Goal: Information Seeking & Learning: Learn about a topic

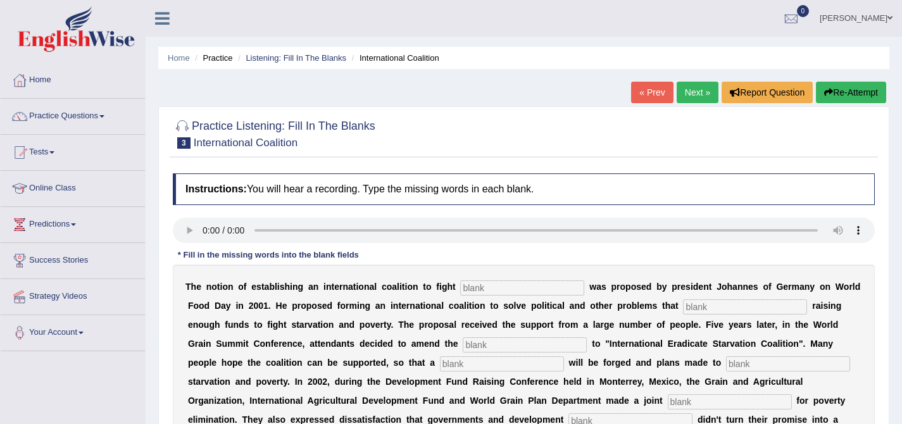
scroll to position [115, 0]
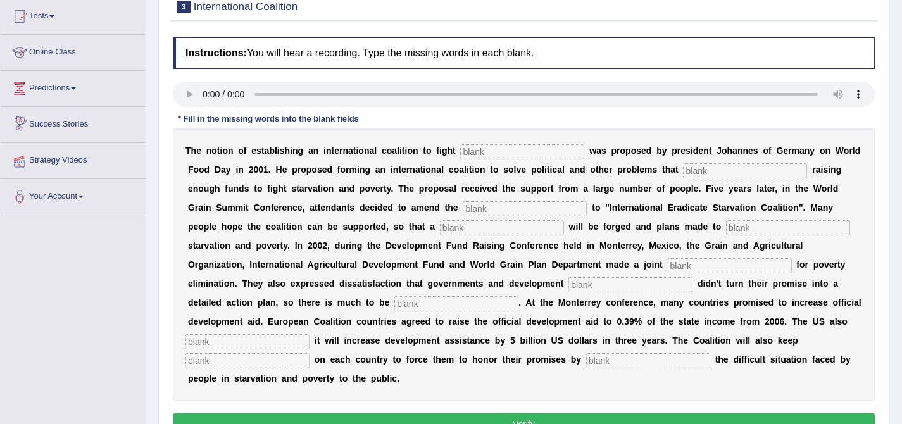
scroll to position [136, 0]
click at [540, 154] on input "text" at bounding box center [522, 151] width 124 height 15
type input "starvation"
type input "obstructed"
type input "manufraster"
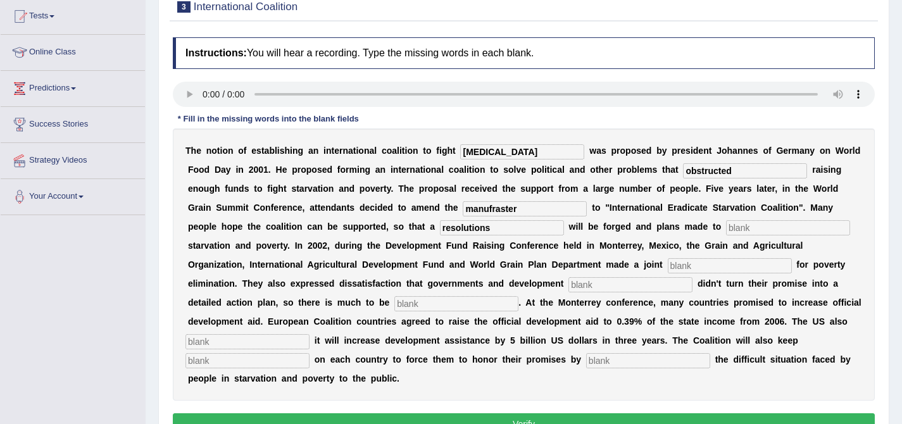
type input "resolutions"
type input "Eliminate"
type input "appeals"
type input "partners"
type input "desired"
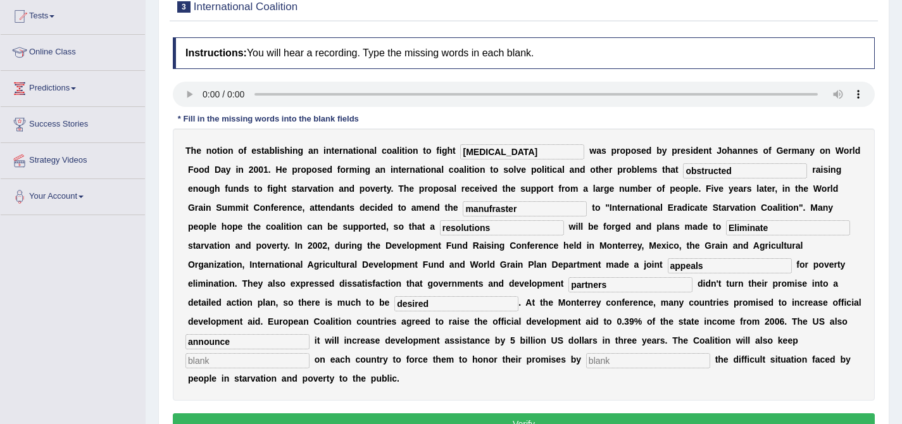
type input "announce"
type input "pressure"
type input "exposing"
click at [440, 413] on button "Verify" at bounding box center [524, 424] width 702 height 22
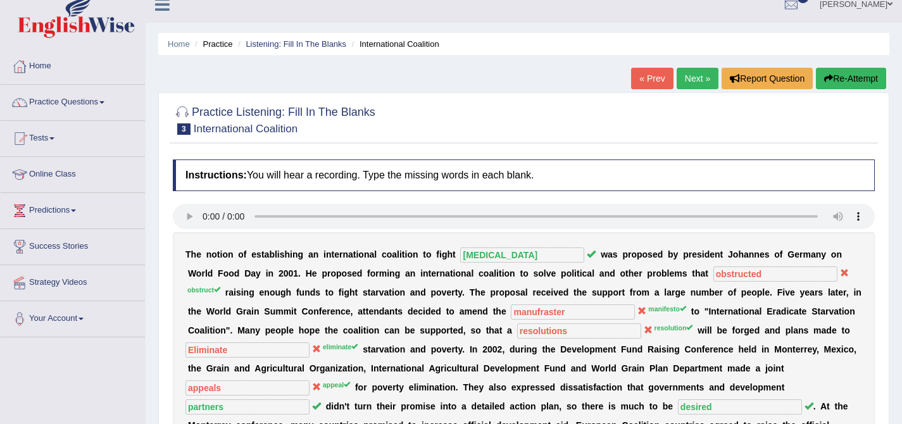
scroll to position [8, 0]
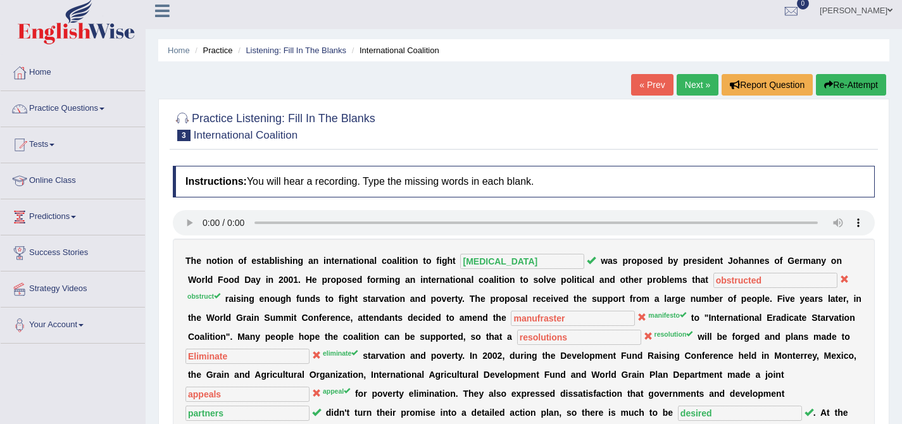
click at [689, 81] on link "Next »" at bounding box center [698, 85] width 42 height 22
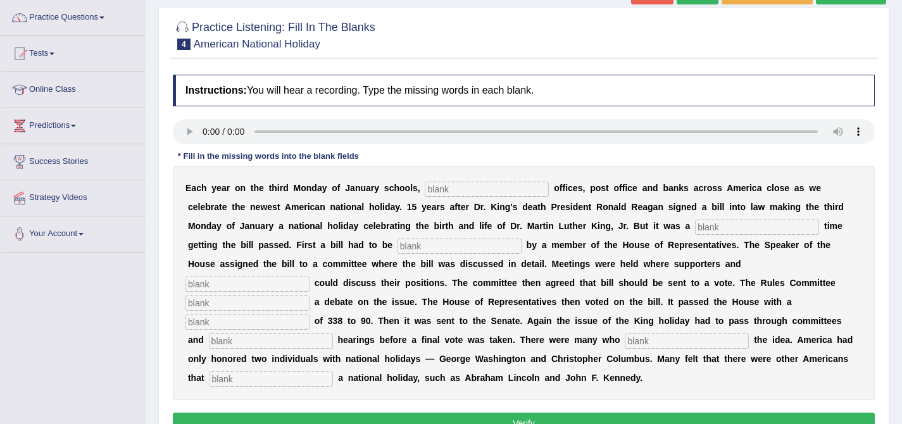
scroll to position [99, 0]
click at [457, 184] on input "text" at bounding box center [487, 189] width 124 height 15
type input "federal"
type input "tough"
type input "introduce"
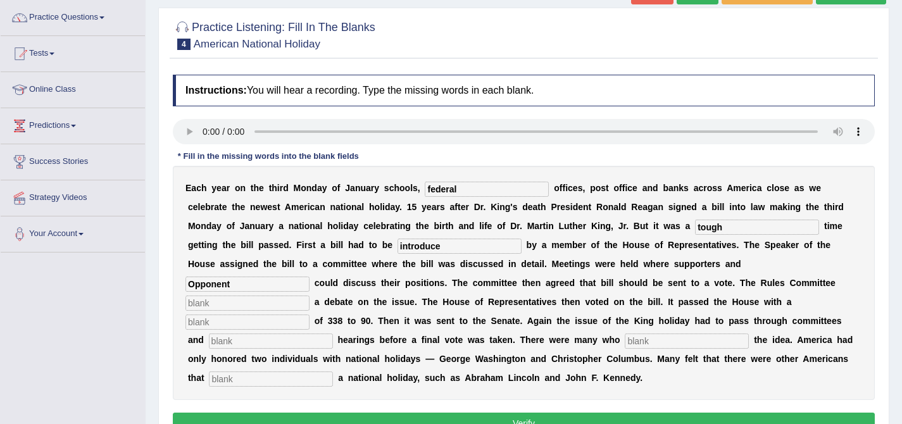
type input "Opponent"
click at [836, 282] on b at bounding box center [838, 283] width 5 height 10
click at [310, 296] on input "text" at bounding box center [247, 303] width 124 height 15
type input "Schedule"
type input "vote"
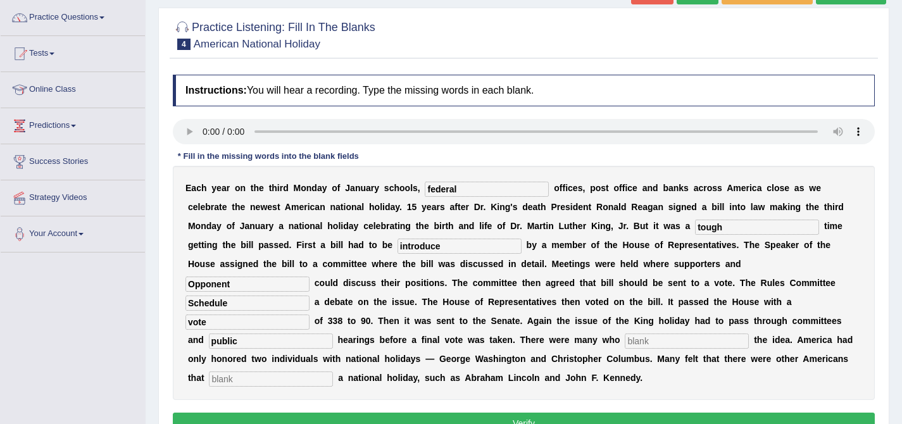
type input "public"
click at [625, 339] on input "Apposed" at bounding box center [687, 341] width 124 height 15
type input "apposed"
click at [333, 372] on input "text" at bounding box center [271, 379] width 124 height 15
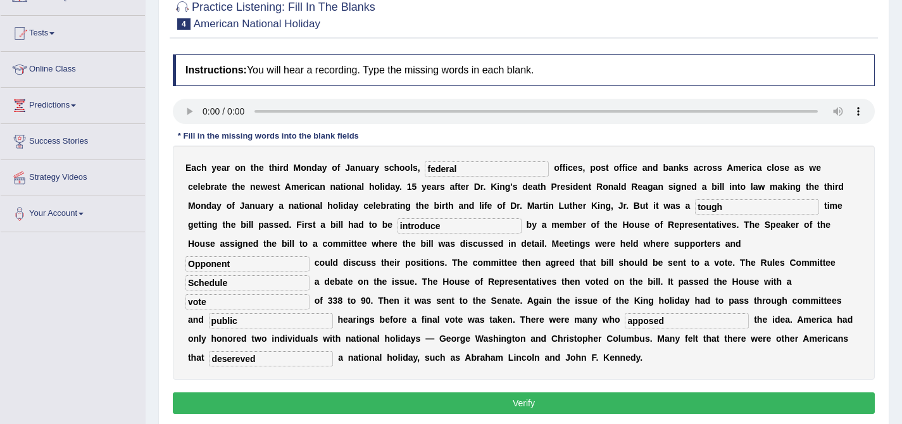
scroll to position [144, 0]
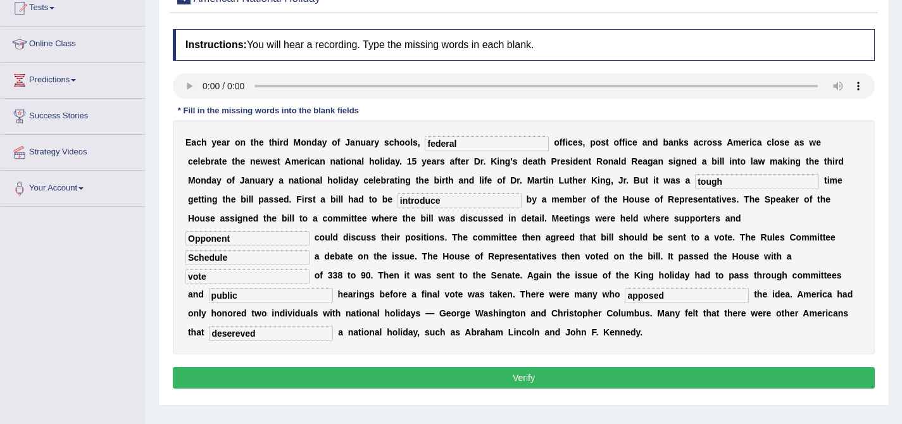
type input "desereved"
click at [568, 386] on button "Verify" at bounding box center [524, 378] width 702 height 22
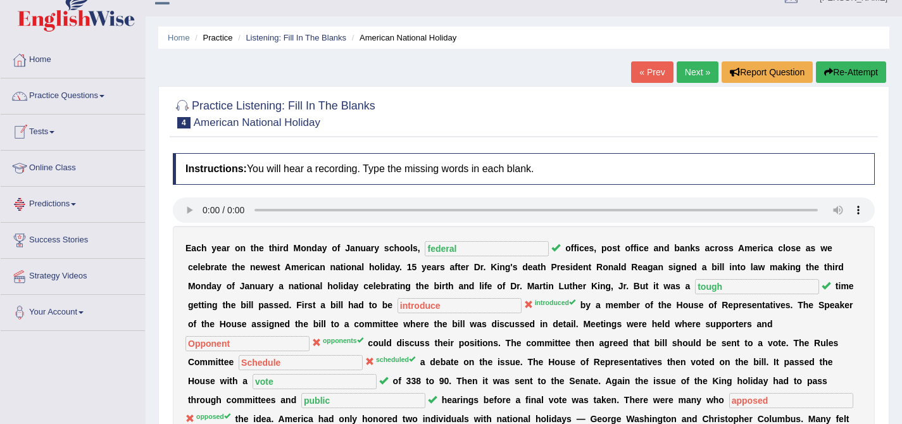
scroll to position [0, 0]
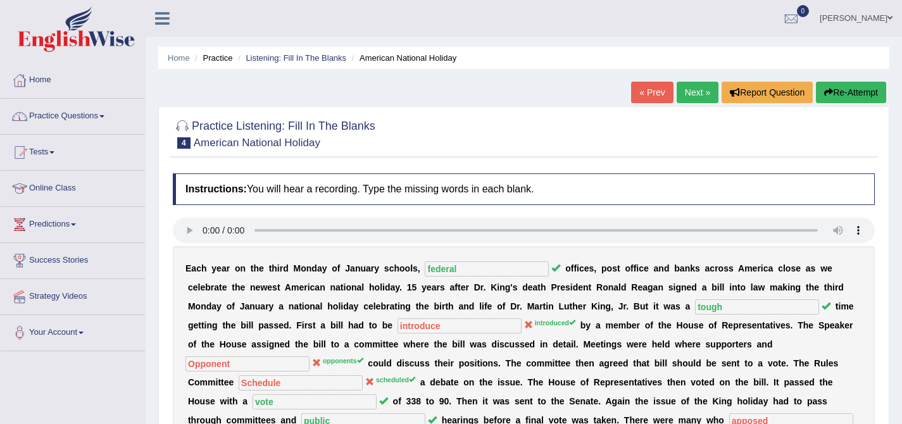
click at [93, 126] on link "Practice Questions" at bounding box center [73, 115] width 144 height 32
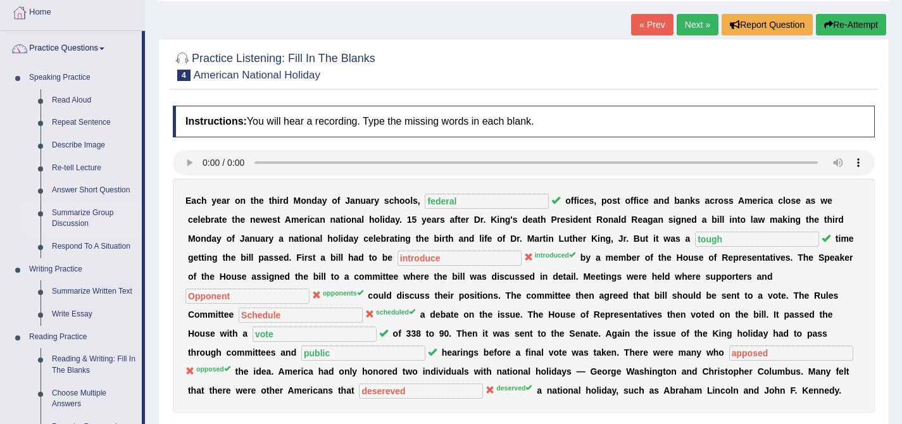
scroll to position [396, 0]
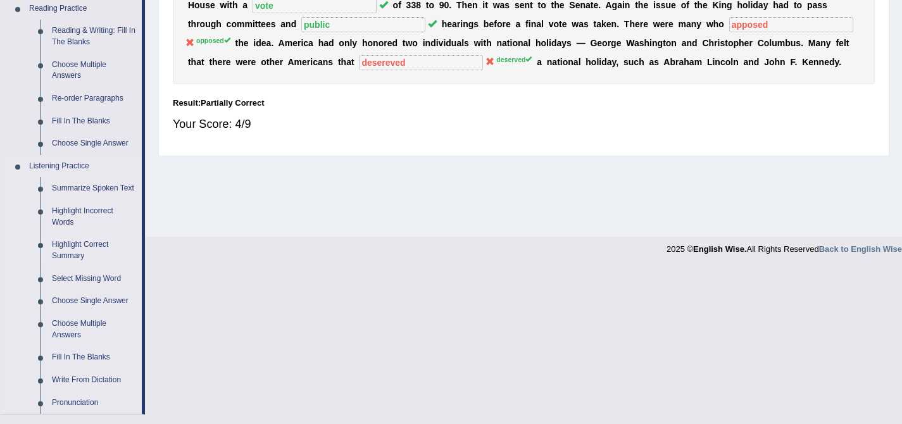
click at [92, 253] on link "Highlight Correct Summary" at bounding box center [94, 251] width 96 height 34
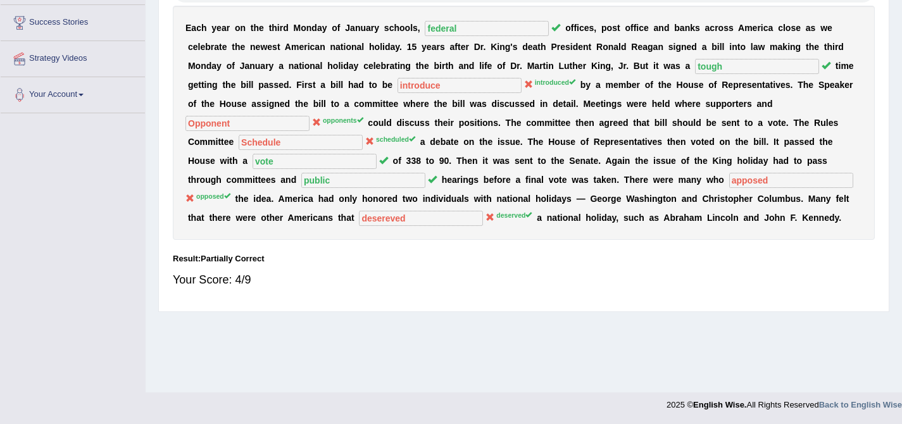
scroll to position [165, 0]
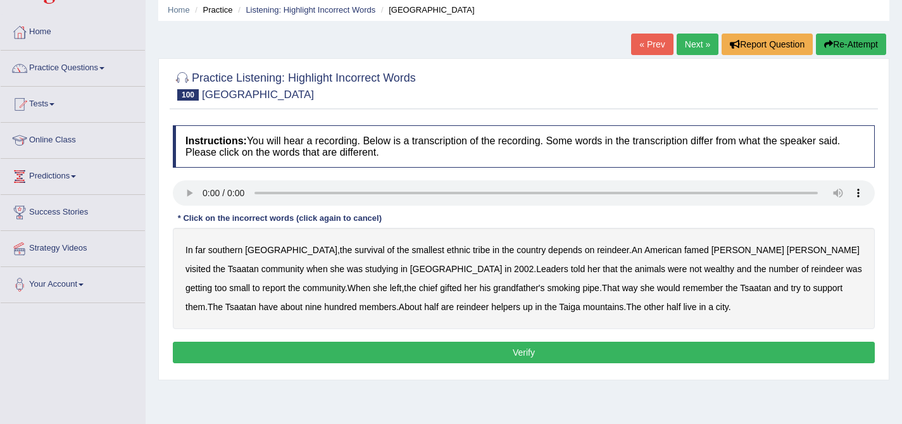
scroll to position [72, 0]
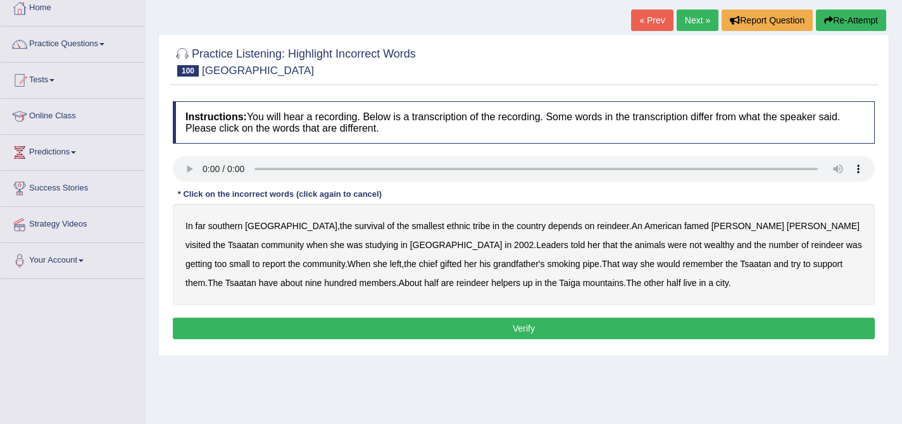
click at [223, 229] on b "southern" at bounding box center [225, 226] width 34 height 10
click at [473, 230] on b "tribe" at bounding box center [481, 226] width 17 height 10
click at [684, 230] on b "famed" at bounding box center [696, 226] width 25 height 10
click at [548, 251] on div "In far southern Mongolia , the survival of the smallest ethnic tribe in the cou…" at bounding box center [524, 254] width 702 height 101
click at [705, 248] on b "wealthy" at bounding box center [720, 245] width 30 height 10
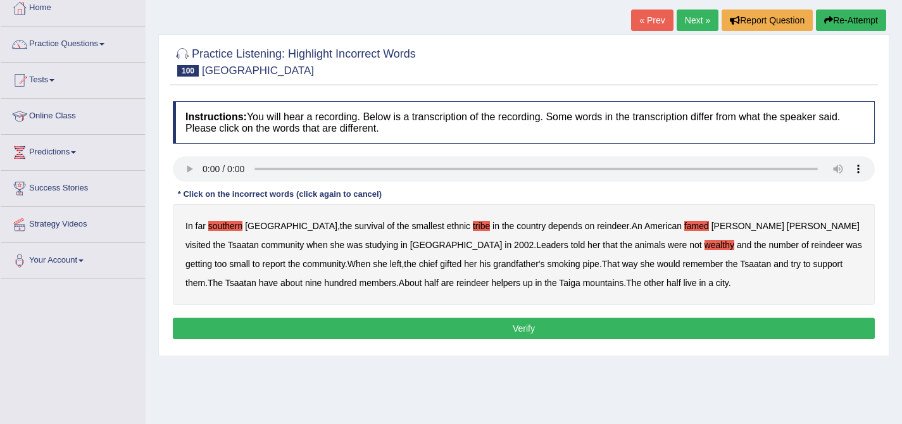
click at [285, 259] on b "report" at bounding box center [273, 264] width 23 height 10
click at [440, 262] on b "gifted" at bounding box center [451, 264] width 22 height 10
click at [813, 267] on b "support" at bounding box center [828, 264] width 30 height 10
click at [322, 278] on b "nine" at bounding box center [313, 283] width 16 height 10
click at [491, 285] on b "helpers" at bounding box center [505, 283] width 29 height 10
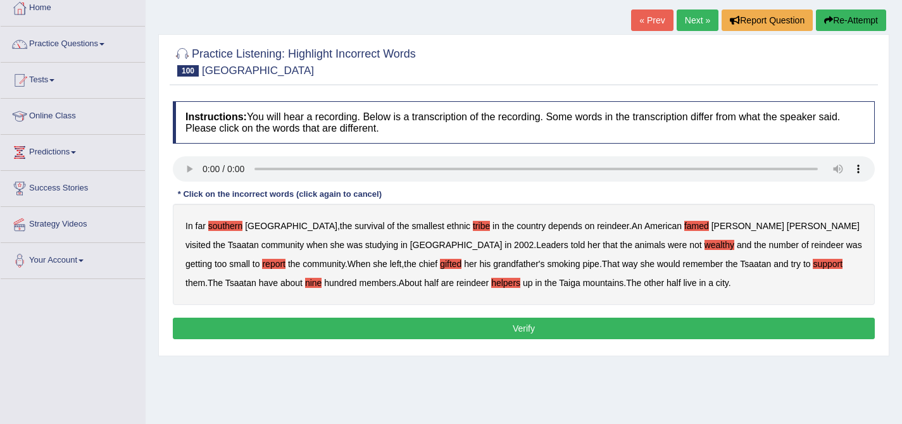
click at [716, 284] on b "city" at bounding box center [722, 283] width 13 height 10
click at [460, 325] on button "Verify" at bounding box center [524, 329] width 702 height 22
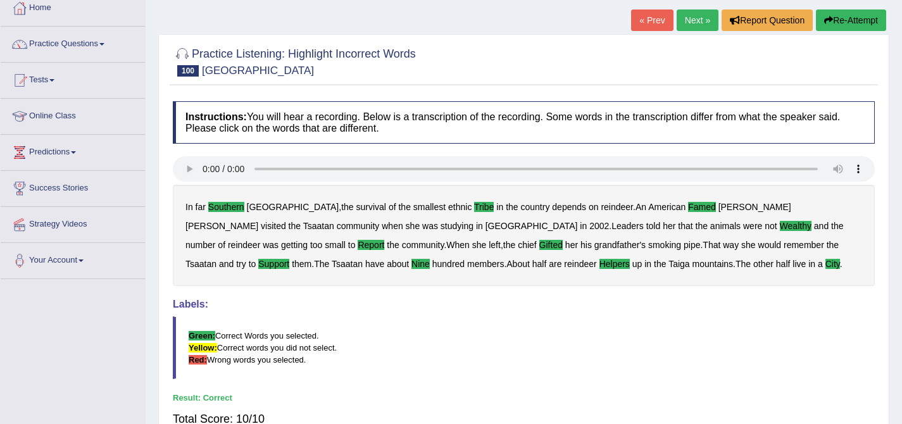
scroll to position [75, 0]
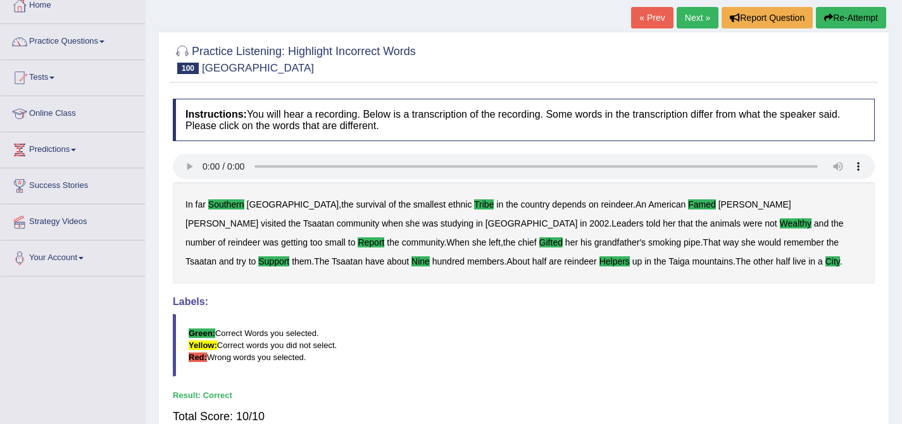
click at [685, 13] on link "Next »" at bounding box center [698, 18] width 42 height 22
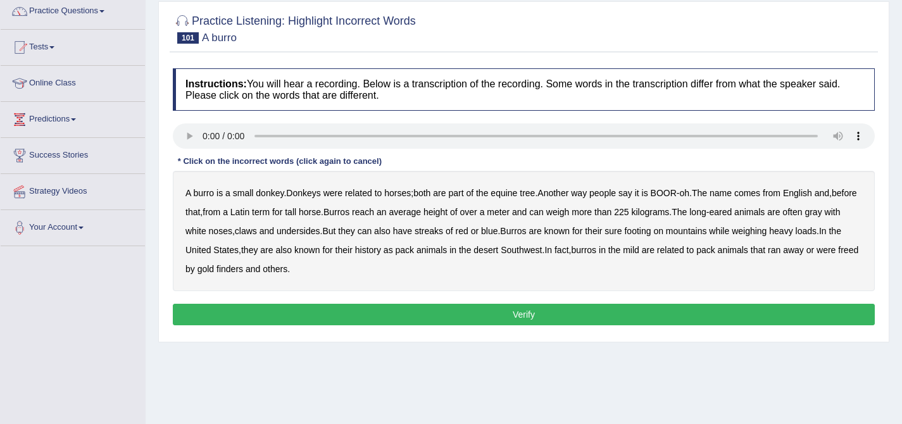
scroll to position [106, 0]
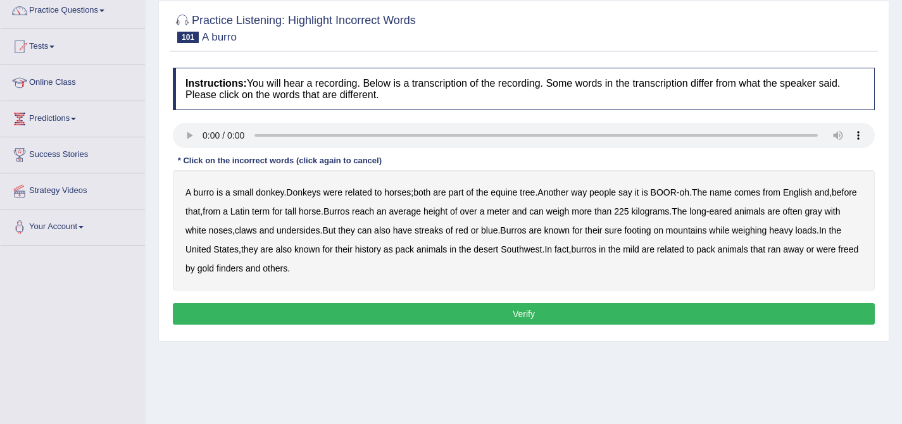
click at [342, 196] on b "were" at bounding box center [332, 192] width 19 height 10
click at [535, 195] on b "tree" at bounding box center [527, 192] width 15 height 10
click at [803, 193] on b "English" at bounding box center [797, 192] width 29 height 10
click at [296, 213] on b "tall" at bounding box center [290, 211] width 11 height 10
click at [257, 232] on b "claws" at bounding box center [246, 230] width 22 height 10
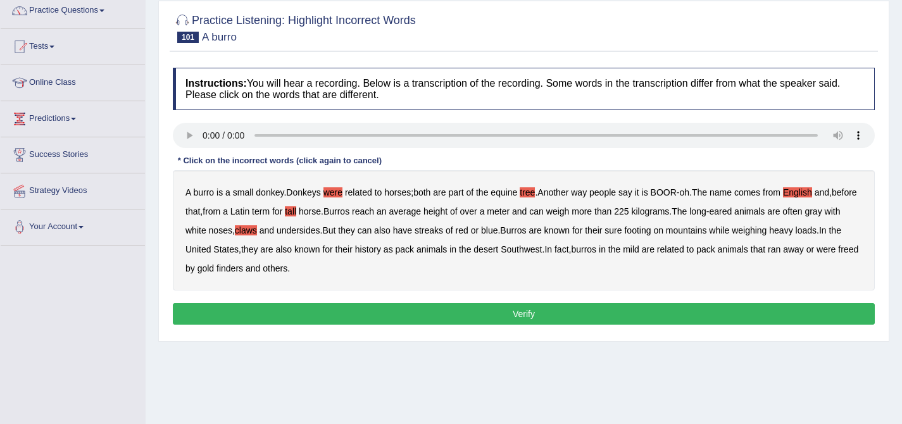
click at [443, 232] on b "streaks" at bounding box center [429, 230] width 28 height 10
click at [651, 231] on b "footing" at bounding box center [637, 230] width 27 height 10
click at [292, 248] on b "also" at bounding box center [283, 249] width 16 height 10
click at [639, 250] on b "mild" at bounding box center [631, 249] width 16 height 10
click at [651, 229] on b "footing" at bounding box center [637, 230] width 27 height 10
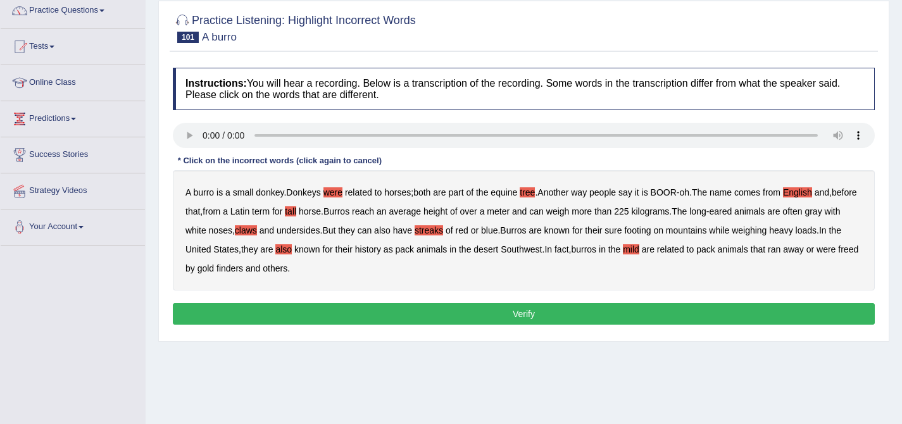
click at [651, 232] on b "footing" at bounding box center [637, 230] width 27 height 10
click at [651, 228] on b "footing" at bounding box center [637, 230] width 27 height 10
click at [767, 230] on b "weighing" at bounding box center [749, 230] width 35 height 10
click at [243, 268] on b "finders" at bounding box center [229, 268] width 27 height 10
click at [535, 318] on button "Verify" at bounding box center [524, 314] width 702 height 22
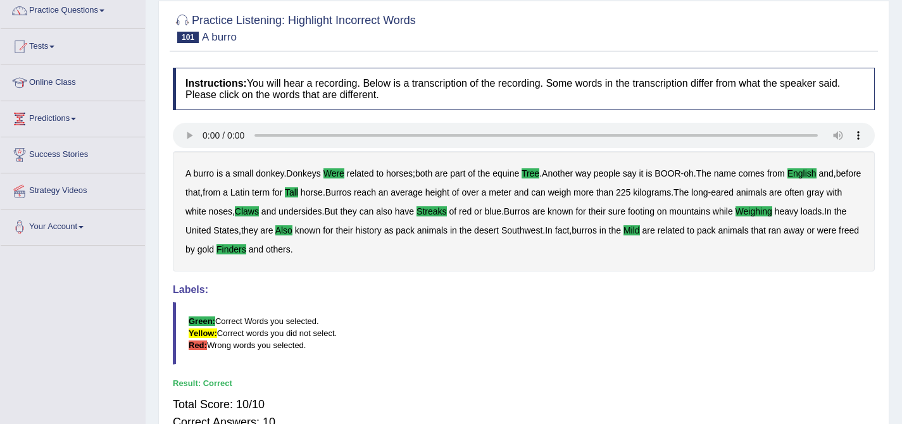
scroll to position [0, 0]
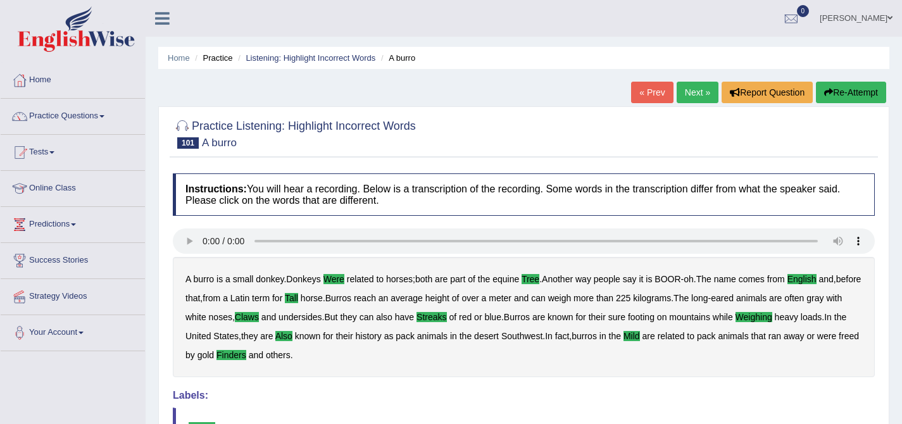
click at [692, 88] on link "Next »" at bounding box center [698, 93] width 42 height 22
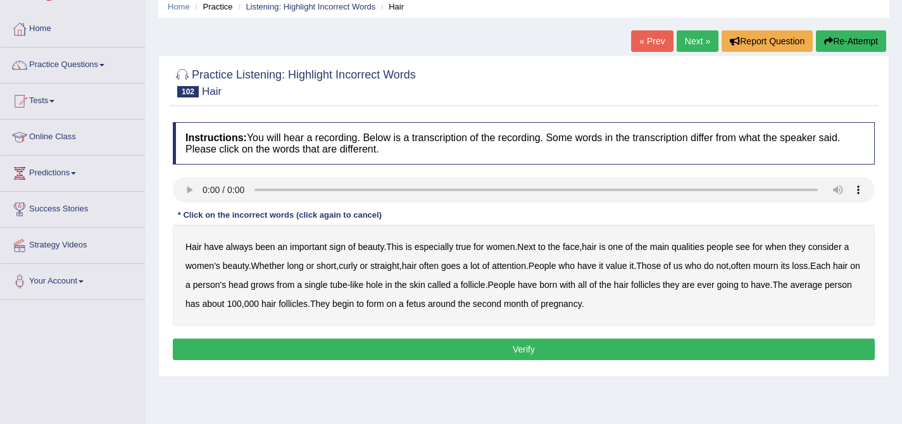
scroll to position [53, 0]
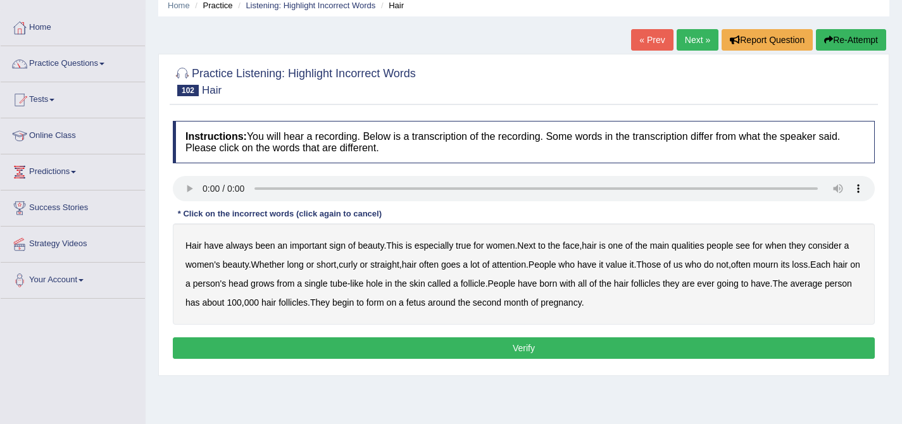
click at [701, 37] on link "Next »" at bounding box center [698, 40] width 42 height 22
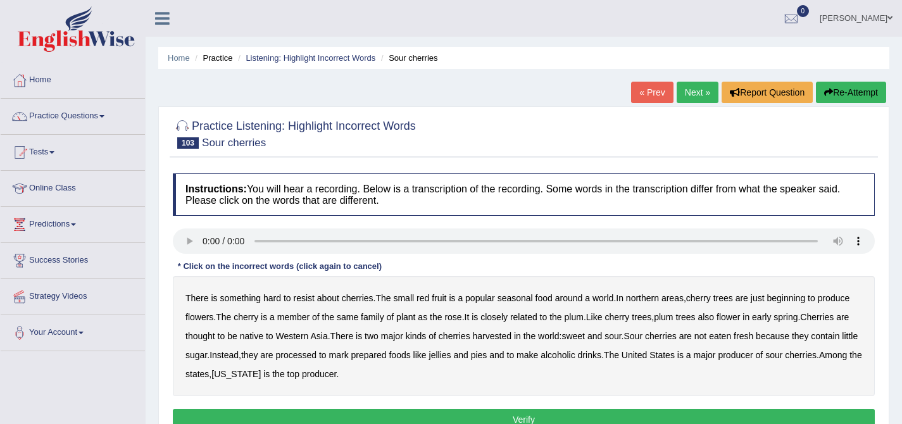
click at [695, 85] on link "Next »" at bounding box center [698, 93] width 42 height 22
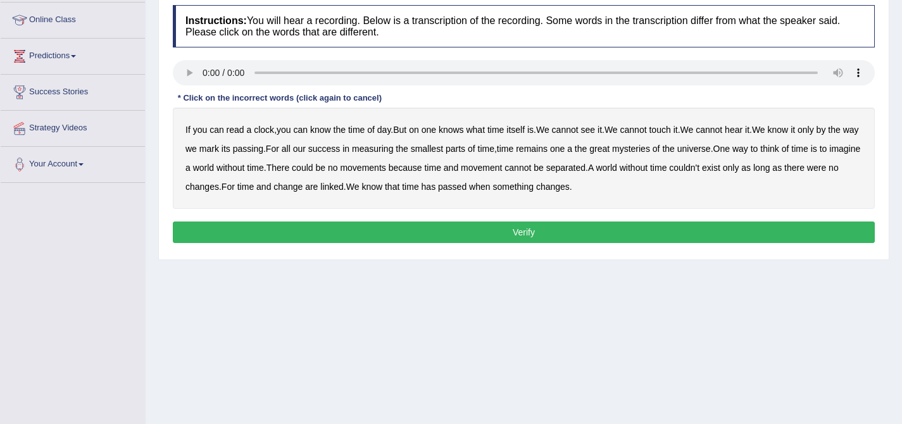
scroll to position [168, 0]
click at [670, 131] on b "touch" at bounding box center [660, 130] width 22 height 10
click at [743, 131] on b "hear" at bounding box center [734, 130] width 18 height 10
click at [670, 129] on b "touch" at bounding box center [660, 130] width 22 height 10
click at [743, 129] on b "hear" at bounding box center [734, 130] width 18 height 10
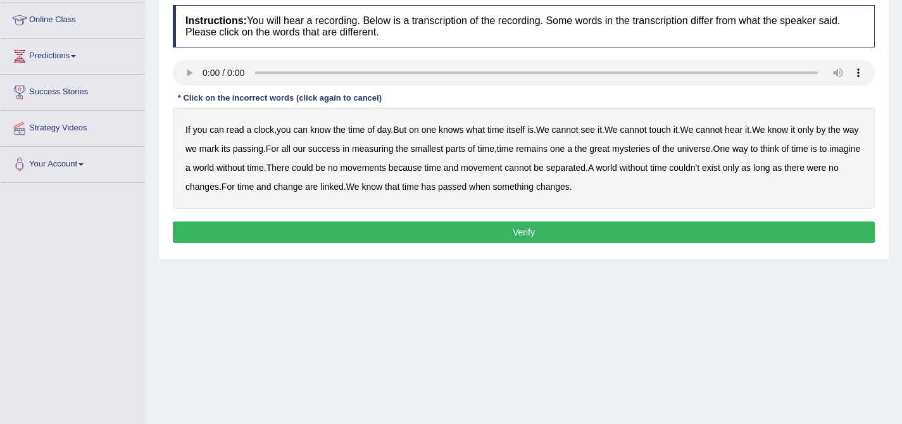
click at [386, 168] on b "movements" at bounding box center [363, 168] width 46 height 10
click at [647, 130] on b "cannot" at bounding box center [633, 130] width 27 height 10
click at [579, 129] on b "cannot" at bounding box center [565, 130] width 27 height 10
click at [419, 132] on b "on" at bounding box center [414, 130] width 10 height 10
click at [613, 148] on div "If you can read a clock , you can know the time of day . But on one knows what …" at bounding box center [524, 158] width 702 height 101
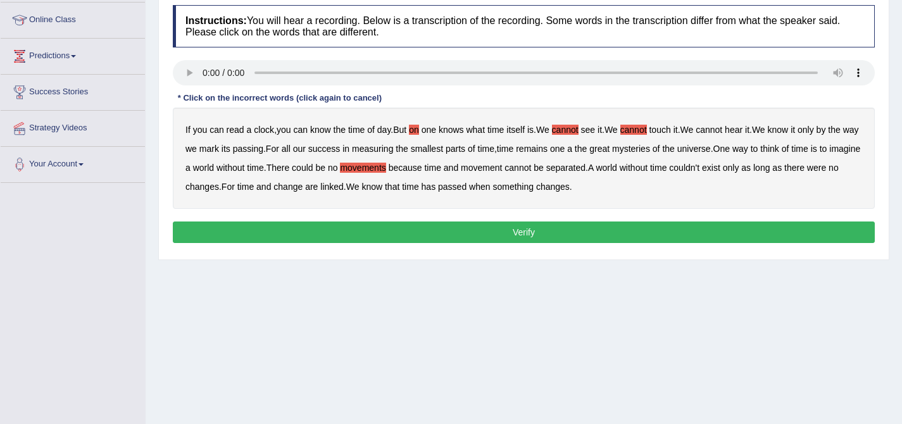
click at [572, 151] on b "a" at bounding box center [569, 149] width 5 height 10
click at [789, 152] on b "of" at bounding box center [786, 149] width 8 height 10
click at [699, 172] on b "couldn't" at bounding box center [684, 168] width 30 height 10
click at [526, 230] on button "Verify" at bounding box center [524, 233] width 702 height 22
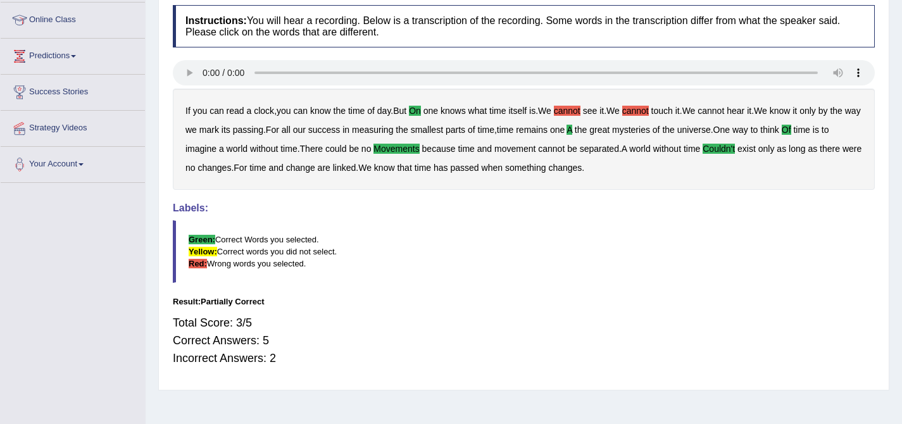
click at [579, 108] on b "cannot" at bounding box center [567, 111] width 27 height 10
click at [644, 109] on b "cannot" at bounding box center [635, 111] width 27 height 10
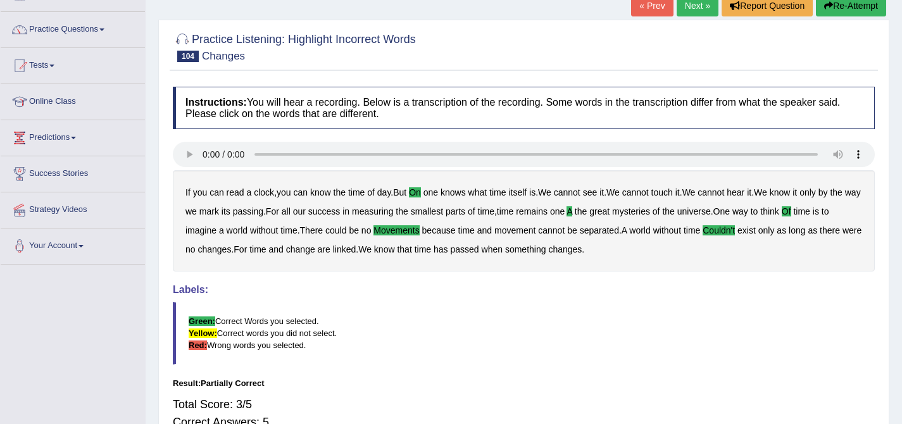
scroll to position [81, 0]
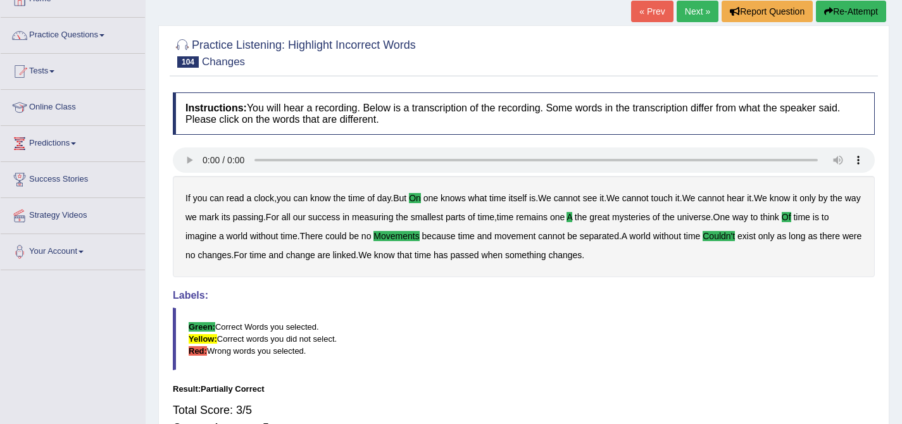
click at [703, 14] on link "Next »" at bounding box center [698, 12] width 42 height 22
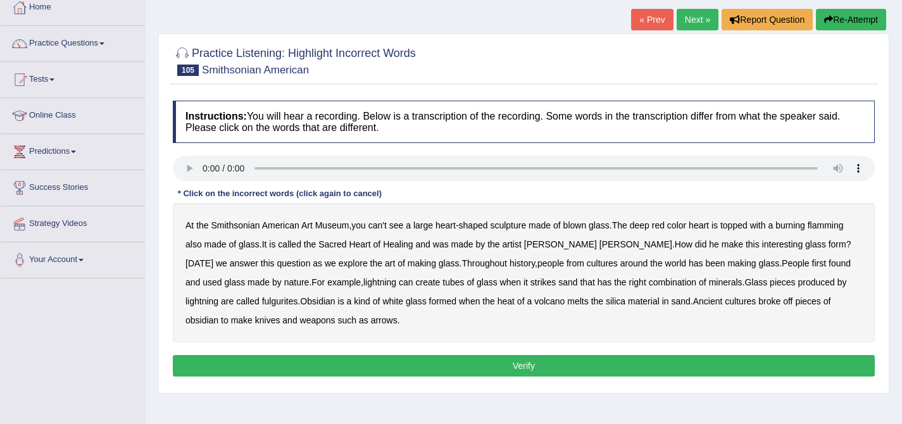
scroll to position [147, 0]
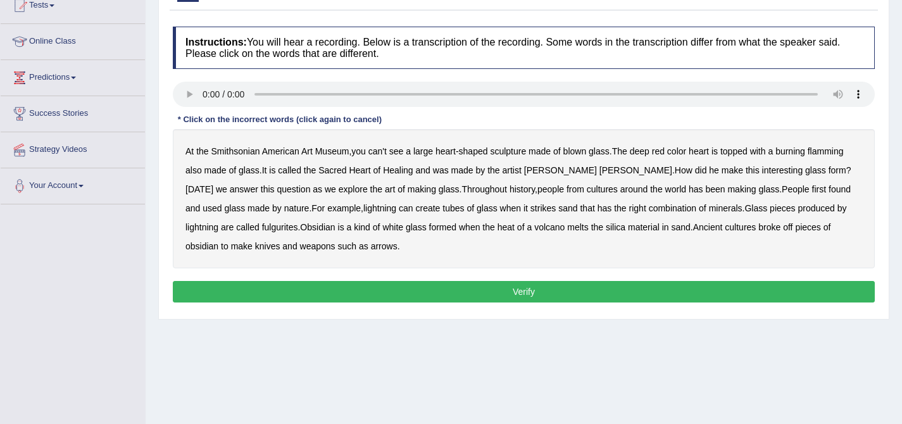
click at [587, 151] on b "blown" at bounding box center [574, 151] width 23 height 10
click at [836, 146] on b "flamming" at bounding box center [826, 151] width 36 height 10
click at [336, 170] on b "Sacred" at bounding box center [332, 170] width 28 height 10
click at [689, 192] on b "has" at bounding box center [696, 189] width 15 height 10
click at [382, 230] on b "white" at bounding box center [392, 227] width 21 height 10
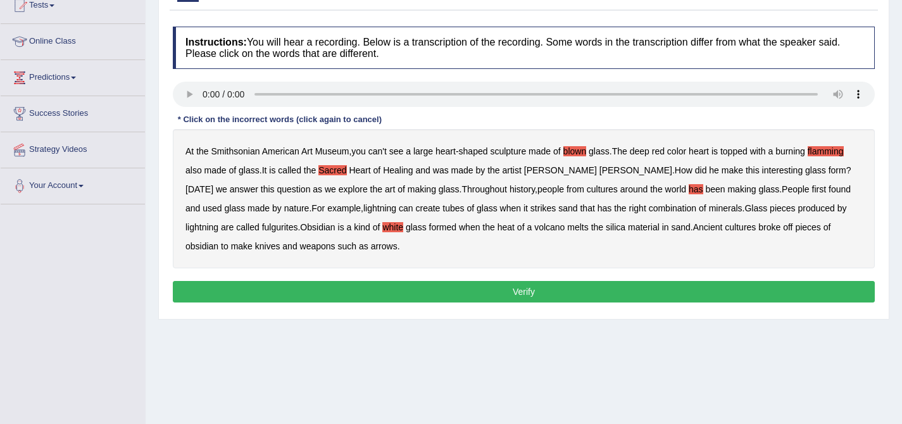
click at [581, 154] on b "blown" at bounding box center [574, 151] width 23 height 10
click at [331, 168] on b "Sacred" at bounding box center [332, 170] width 28 height 10
click at [382, 151] on b "can't" at bounding box center [377, 151] width 18 height 10
click at [686, 151] on b "color" at bounding box center [676, 151] width 19 height 10
click at [539, 297] on button "Verify" at bounding box center [524, 292] width 702 height 22
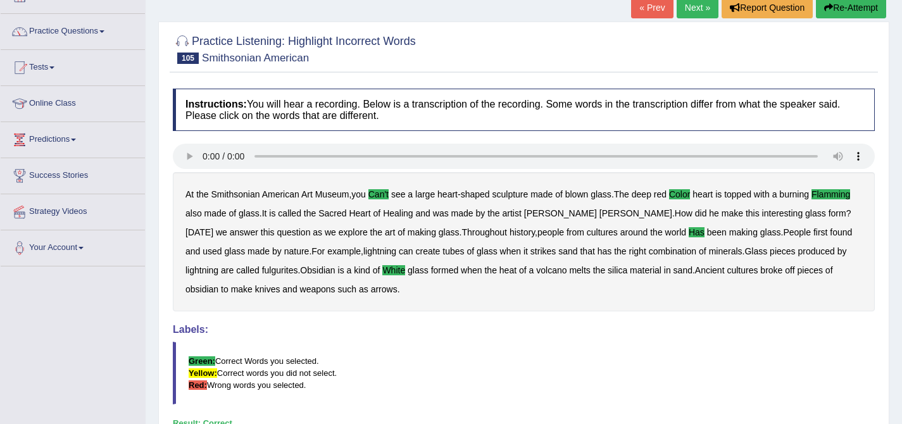
scroll to position [39, 0]
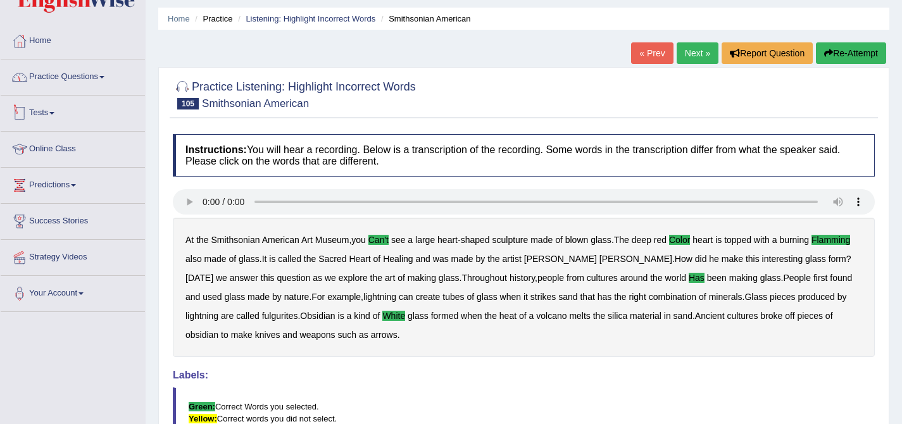
click at [113, 85] on link "Practice Questions" at bounding box center [73, 76] width 144 height 32
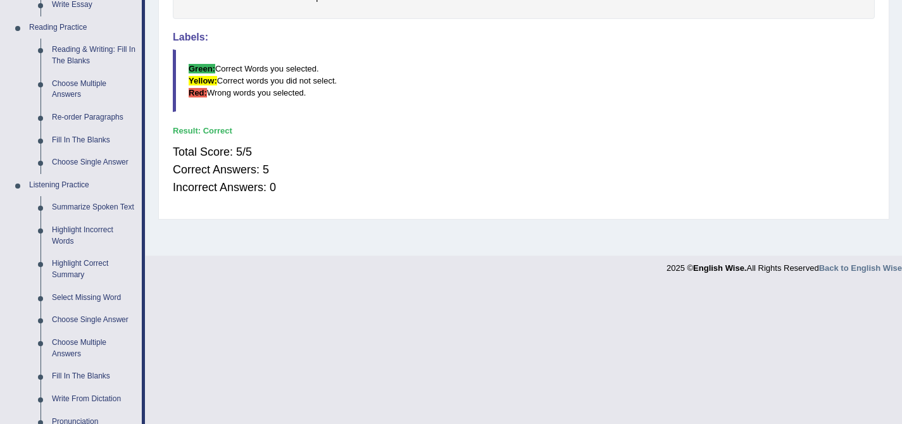
scroll to position [495, 0]
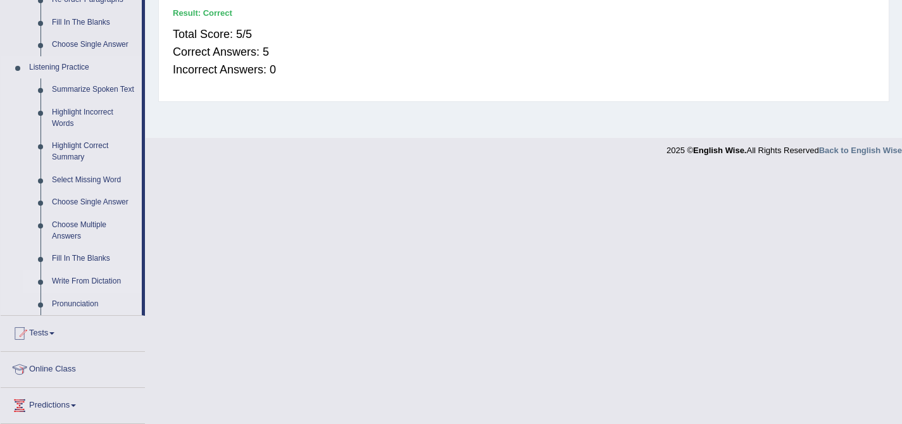
click at [83, 289] on link "Write From Dictation" at bounding box center [94, 281] width 96 height 23
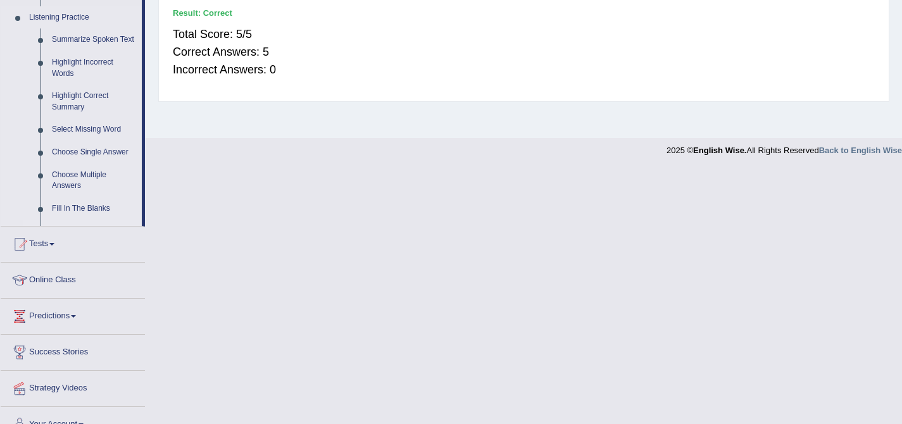
scroll to position [241, 0]
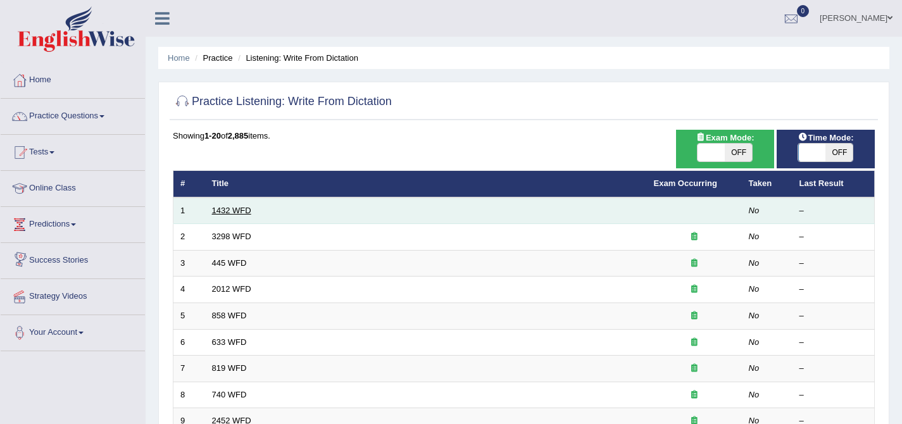
click at [242, 209] on link "1432 WFD" at bounding box center [231, 210] width 39 height 9
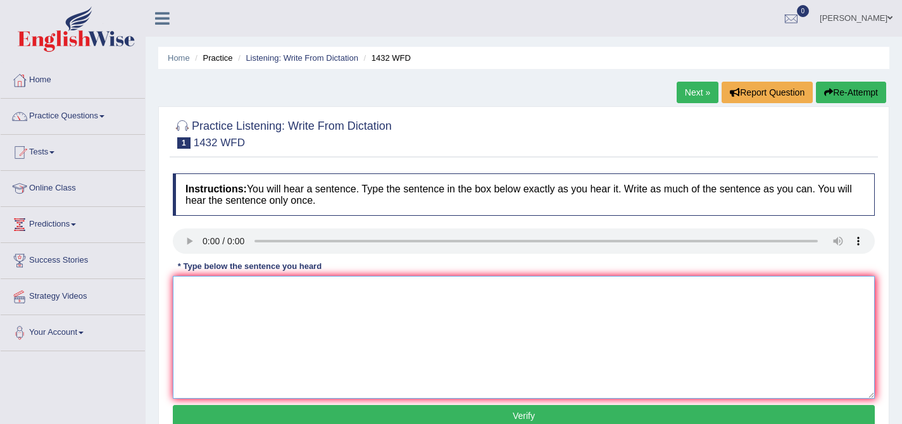
click at [298, 339] on textarea at bounding box center [524, 337] width 702 height 123
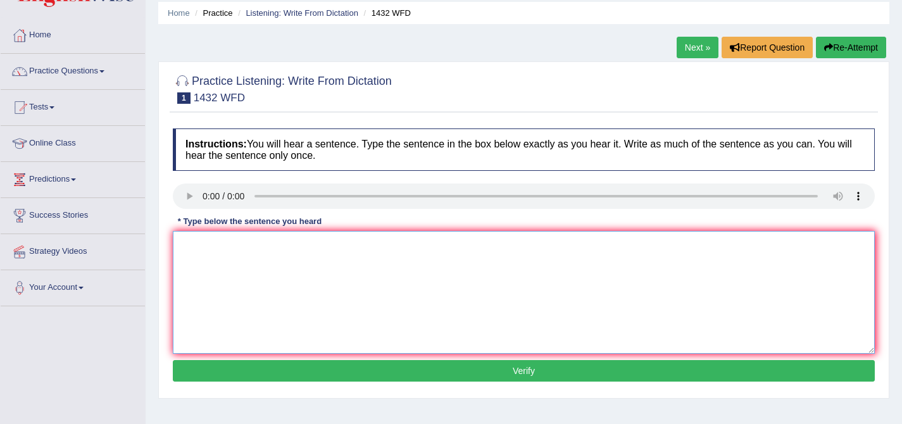
scroll to position [47, 0]
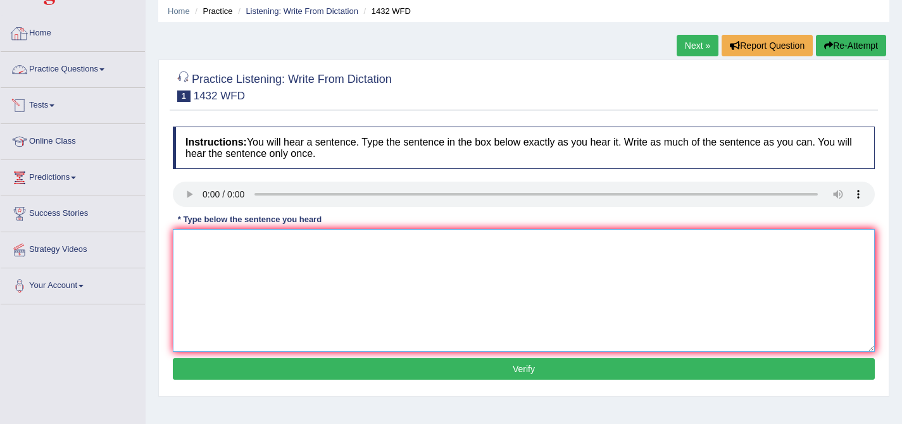
click at [259, 241] on textarea at bounding box center [524, 290] width 702 height 123
click at [332, 253] on textarea "More physical activities is benefit" at bounding box center [524, 290] width 702 height 123
click at [274, 242] on textarea "More physical activities is beneficial to you health" at bounding box center [524, 290] width 702 height 123
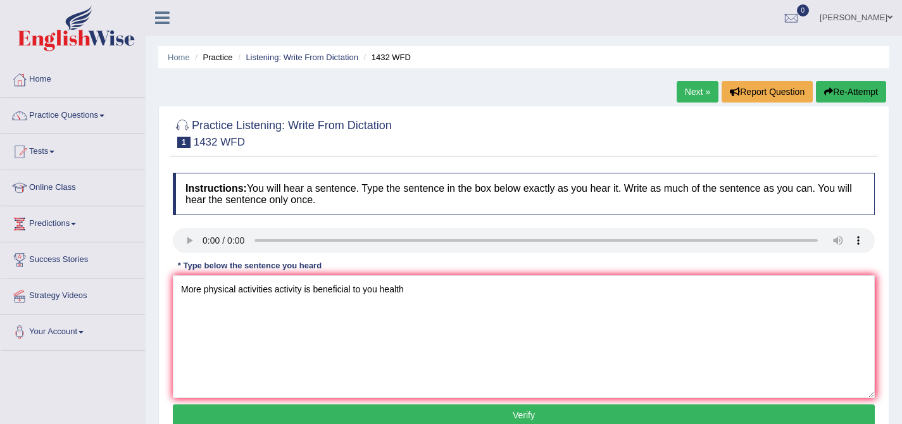
scroll to position [0, 0]
click at [189, 287] on textarea "More physical activities activity is beneficial to you health" at bounding box center [524, 337] width 702 height 123
click at [189, 287] on textarea "more physical activities activity is beneficial to you health" at bounding box center [524, 337] width 702 height 123
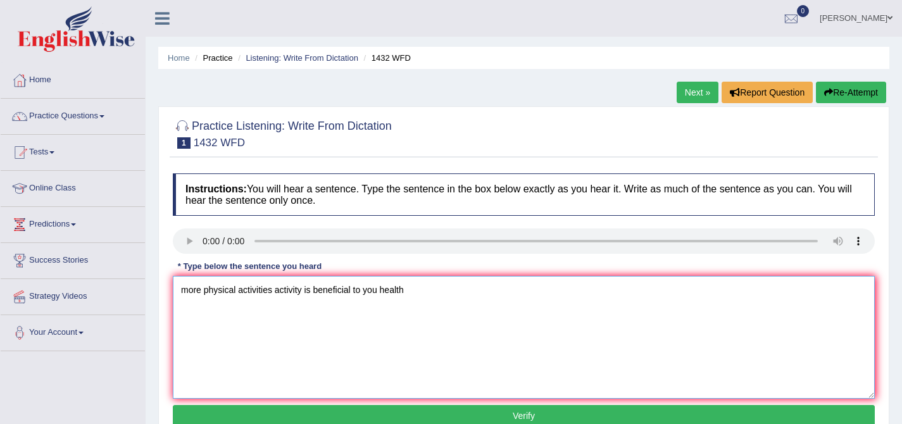
type textarea "more physical activities activity is beneficial to you health"
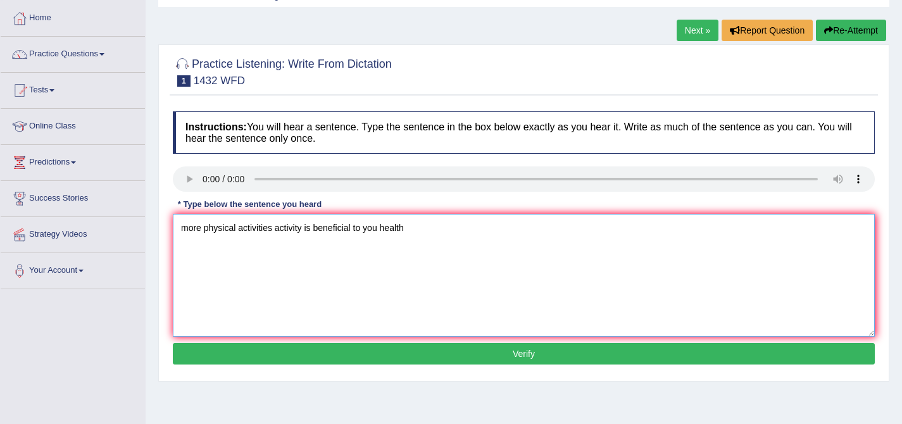
scroll to position [77, 0]
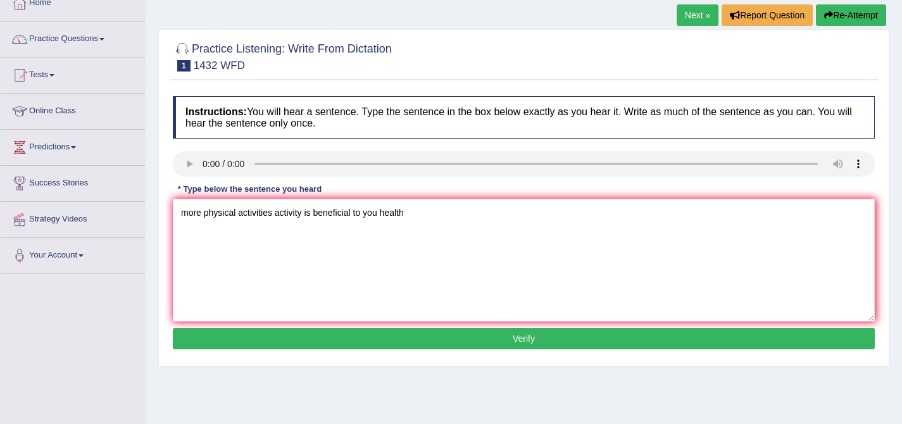
click at [542, 333] on button "Verify" at bounding box center [524, 339] width 702 height 22
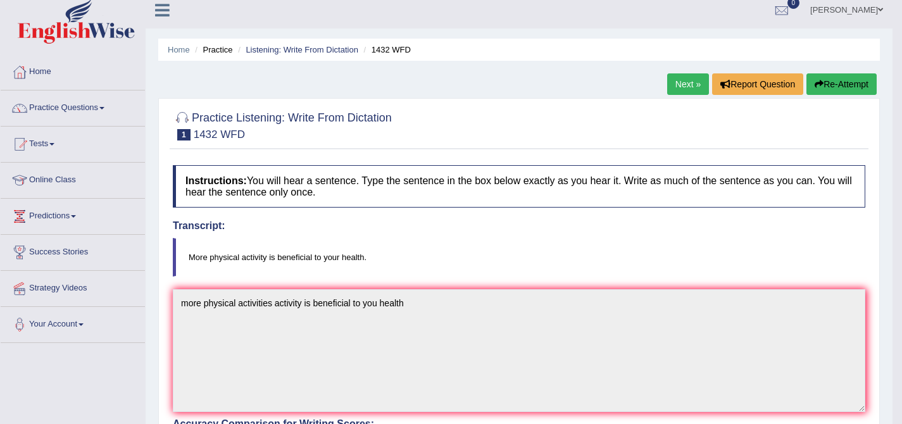
scroll to position [0, 0]
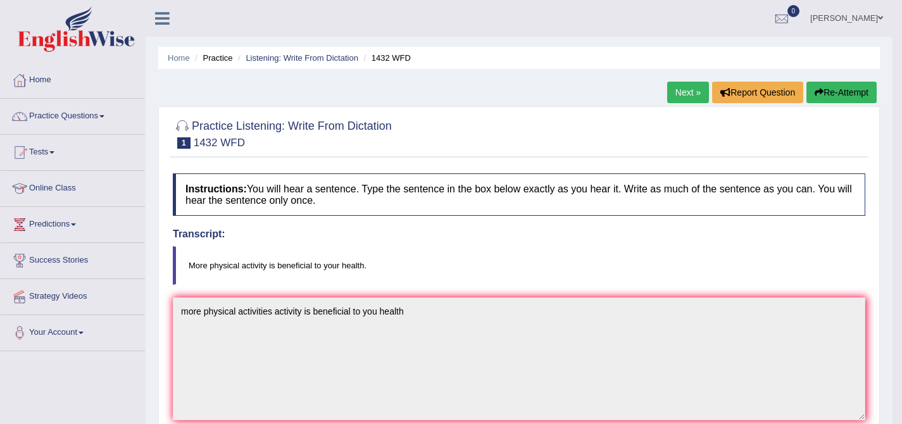
click at [687, 94] on link "Next »" at bounding box center [688, 93] width 42 height 22
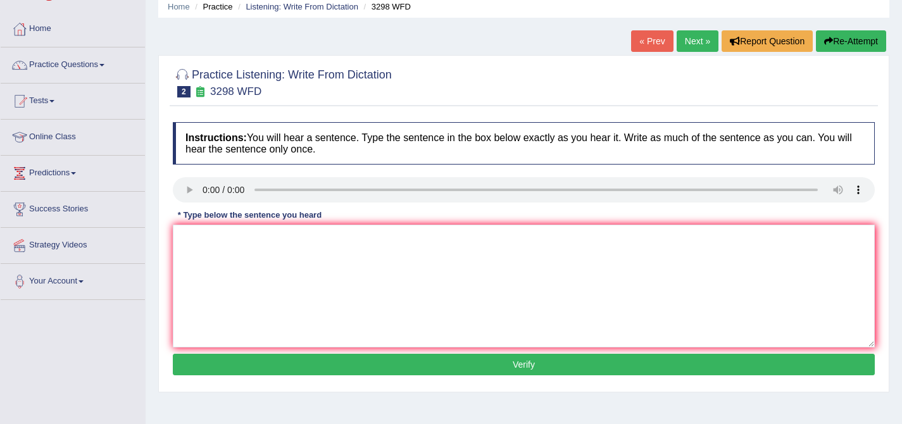
scroll to position [53, 0]
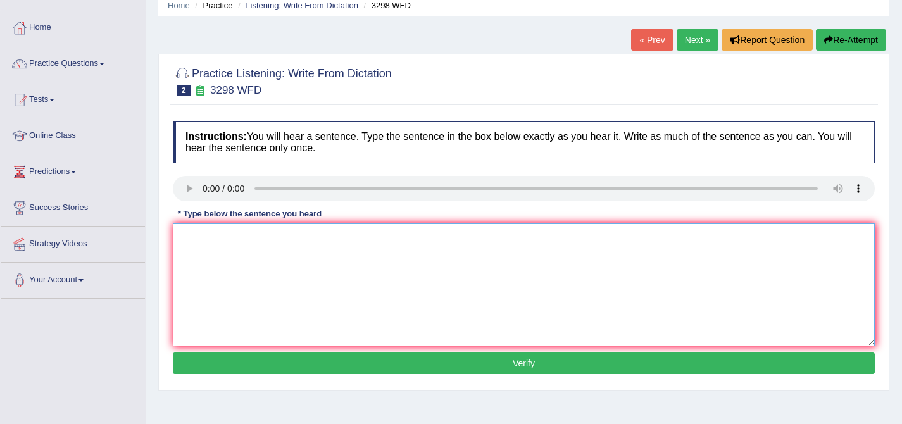
click at [261, 306] on textarea at bounding box center [524, 284] width 702 height 123
type textarea "a"
click at [265, 247] on textarea "Animals behaviour" at bounding box center [524, 284] width 702 height 123
click at [286, 236] on textarea "Animals behaviour appear to" at bounding box center [524, 284] width 702 height 123
click at [359, 251] on textarea "Animals behaviour appear appears to" at bounding box center [524, 284] width 702 height 123
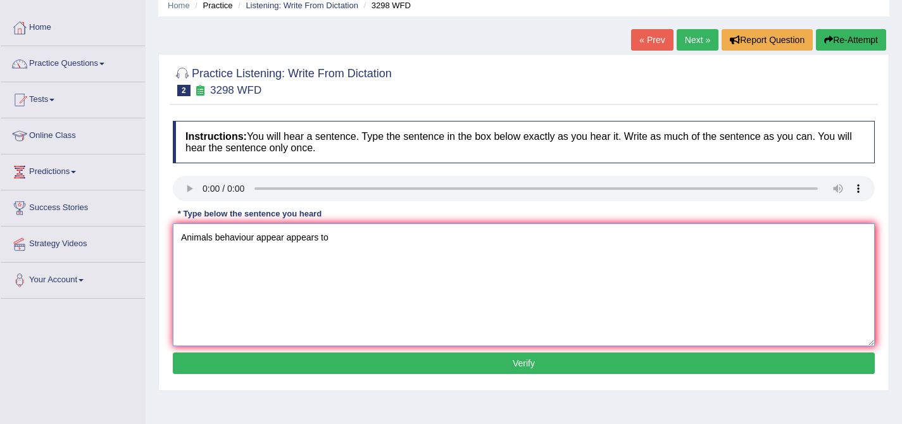
click at [408, 234] on textarea "Animals behaviour appear appears to" at bounding box center [524, 284] width 702 height 123
click at [443, 247] on textarea "Animals behaviour appear appears to contain both similar" at bounding box center [524, 284] width 702 height 123
click at [456, 253] on textarea "Animals behaviour appear appears to contain both similar and" at bounding box center [524, 284] width 702 height 123
click at [502, 241] on textarea "Animals behaviour appear appears to contain both similar and distinct" at bounding box center [524, 284] width 702 height 123
click at [463, 241] on textarea "Animals behaviour appear appears to contain both similar and distinct espect" at bounding box center [524, 284] width 702 height 123
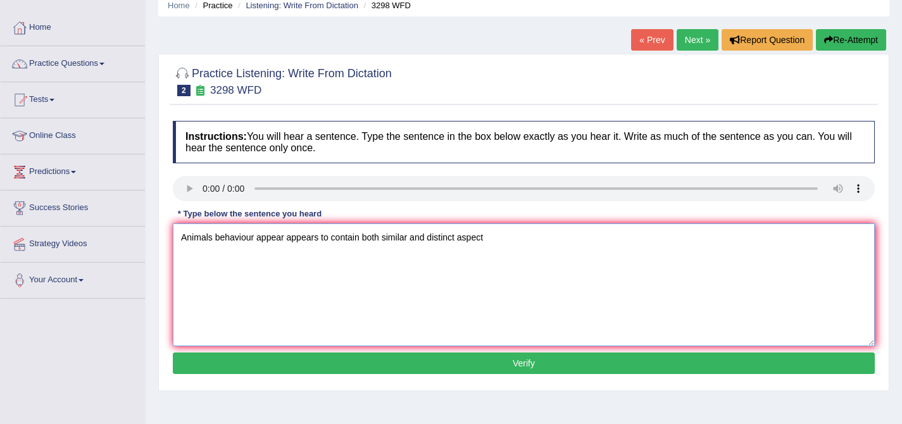
click at [495, 235] on textarea "Animals behaviour appear appears to contain both similar and distinct aspect" at bounding box center [524, 284] width 702 height 123
click at [568, 234] on textarea "Animals behaviour appear appears to contain both similar and distinct aspect as…" at bounding box center [524, 284] width 702 height 123
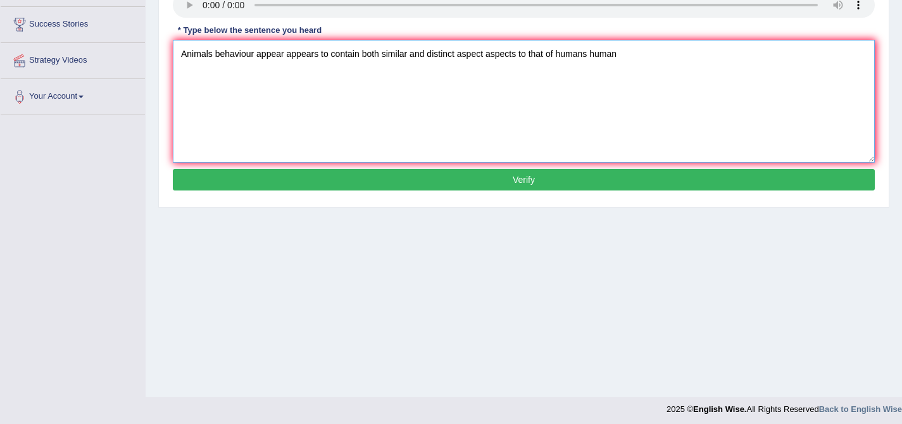
scroll to position [241, 0]
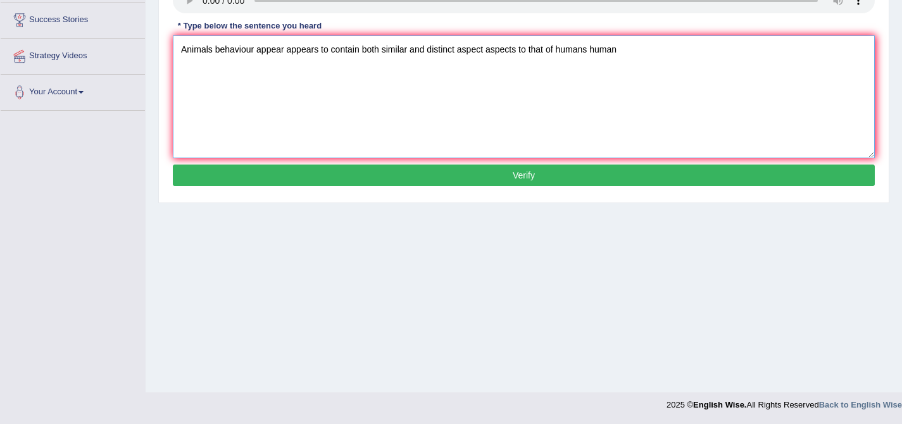
type textarea "Animals behaviour appear appears to contain both similar and distinct aspect as…"
click at [548, 174] on button "Verify" at bounding box center [524, 176] width 702 height 22
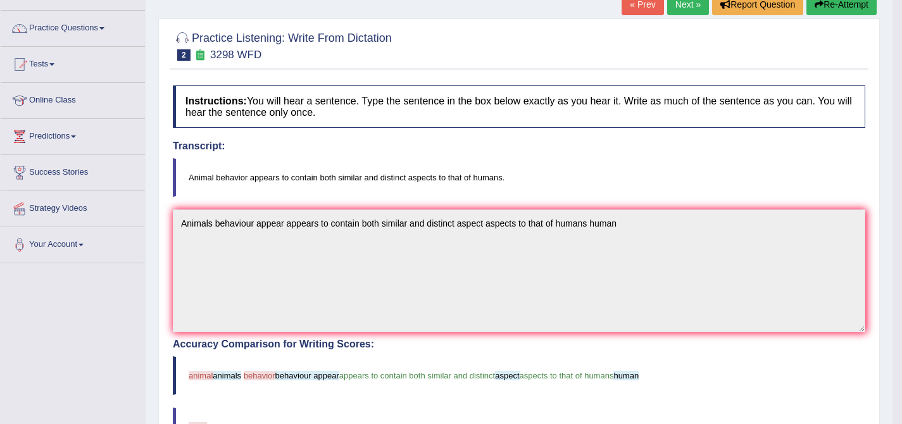
scroll to position [87, 0]
click at [88, 37] on link "Practice Questions" at bounding box center [73, 28] width 144 height 32
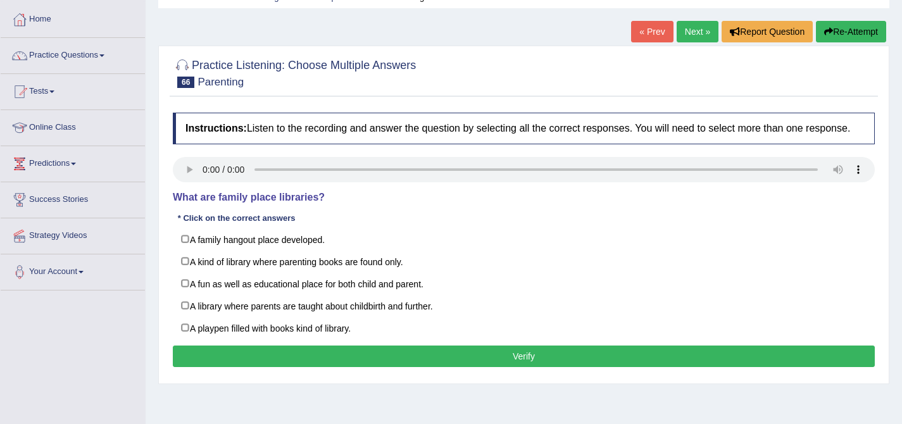
scroll to position [54, 0]
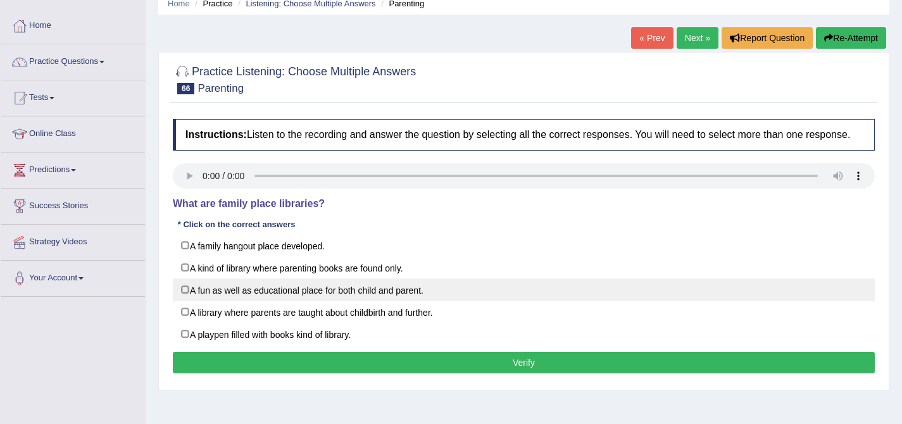
click at [179, 300] on label "A fun as well as educational place for both child and parent." at bounding box center [524, 290] width 702 height 23
checkbox input "true"
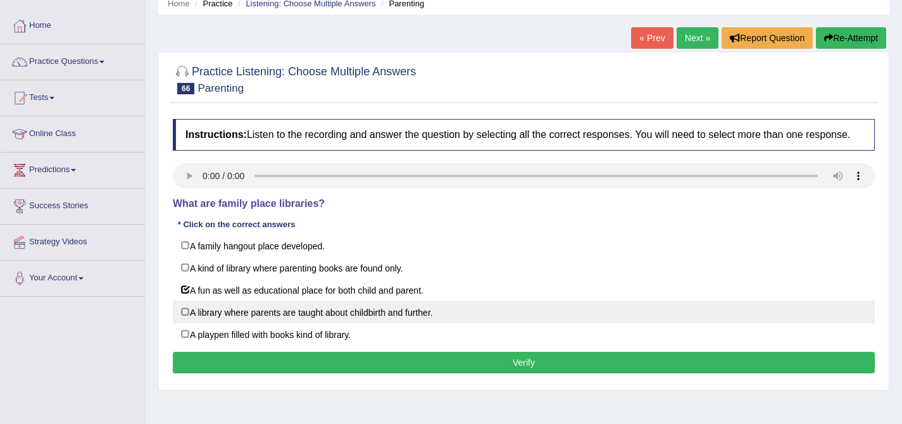
click at [250, 322] on label "A library where parents are taught about childbirth and further." at bounding box center [524, 312] width 702 height 23
click at [196, 321] on label "A library where parents are taught about childbirth and further." at bounding box center [524, 312] width 702 height 23
checkbox input "false"
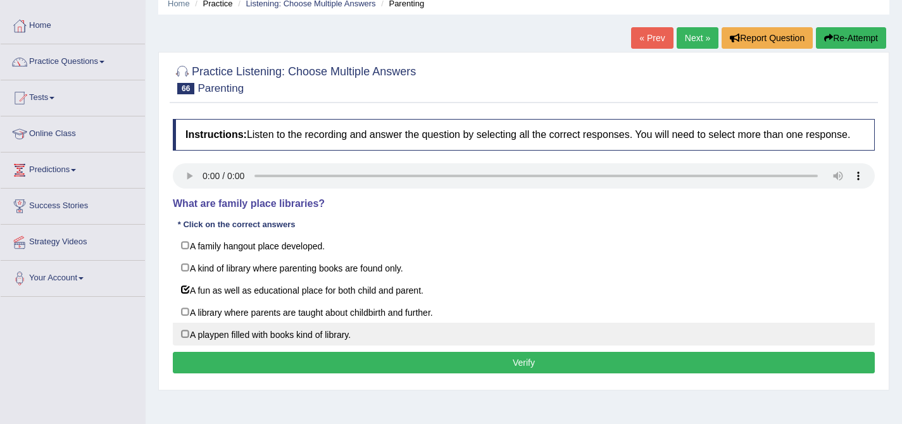
click at [282, 346] on label "A playpen filled with books kind of library." at bounding box center [524, 334] width 702 height 23
checkbox input "true"
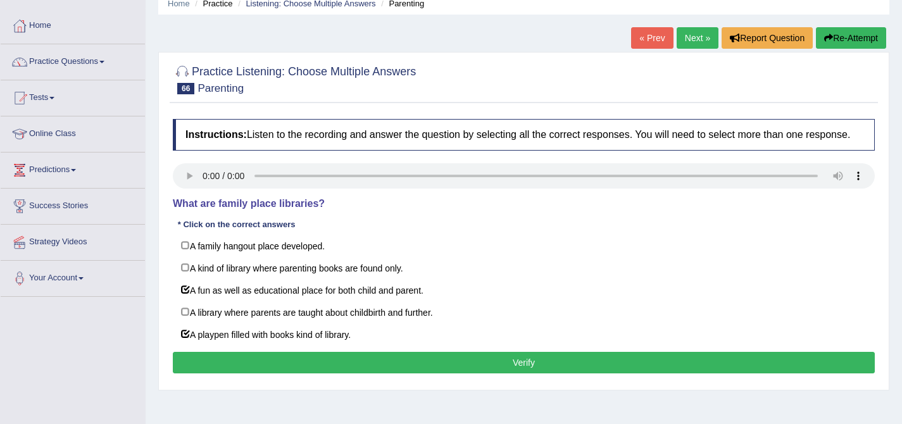
click at [341, 373] on button "Verify" at bounding box center [524, 363] width 702 height 22
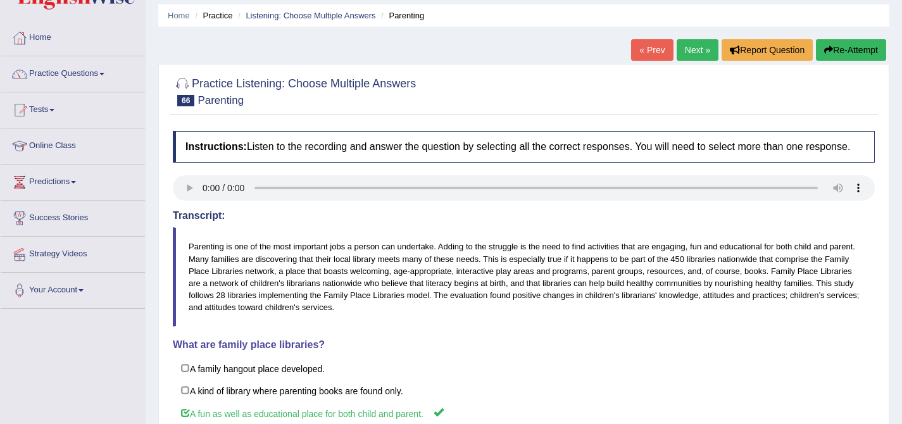
scroll to position [39, 0]
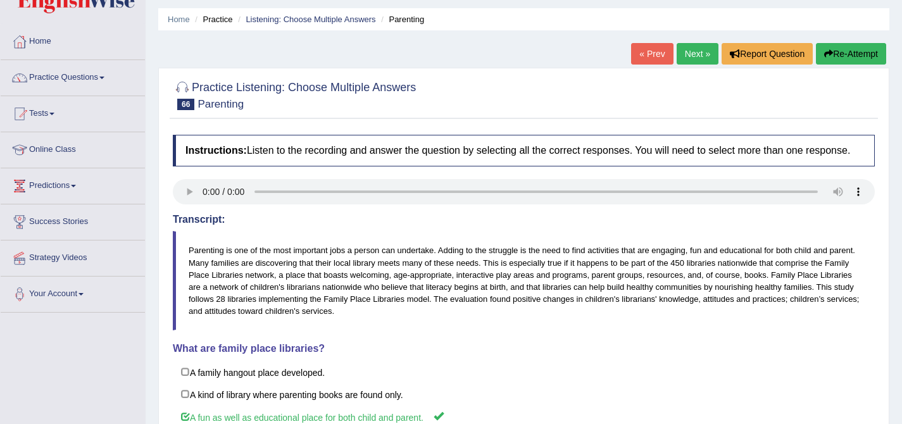
click at [682, 45] on link "Next »" at bounding box center [698, 54] width 42 height 22
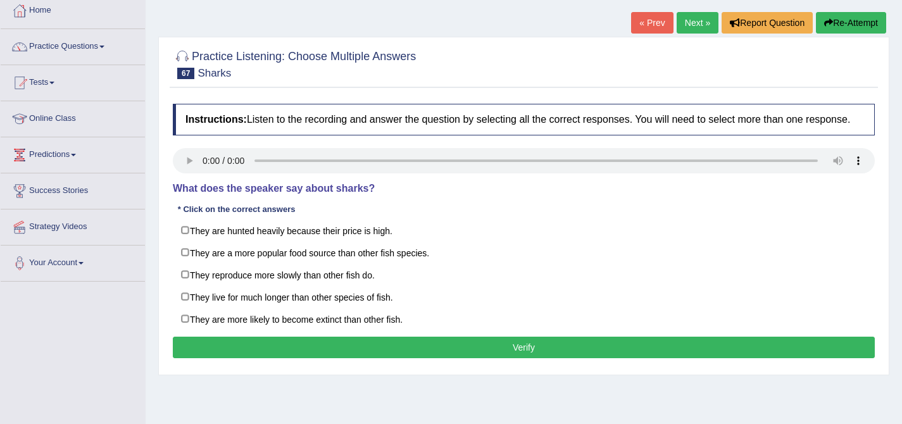
scroll to position [82, 0]
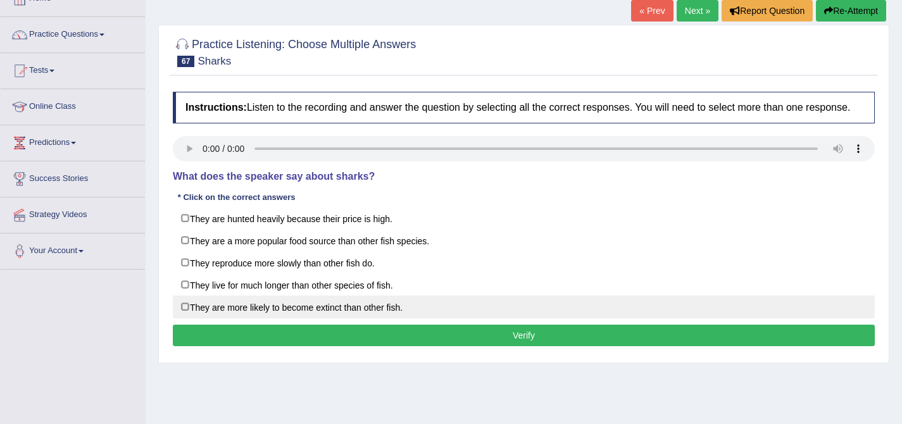
click at [179, 315] on label "They are more likely to become extinct than other fish." at bounding box center [524, 307] width 702 height 23
checkbox input "true"
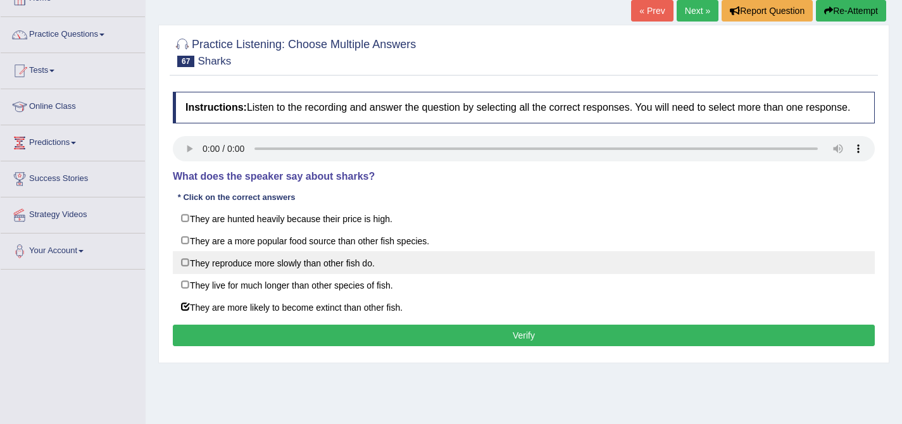
click at [187, 274] on label "They reproduce more slowly than other fish do." at bounding box center [524, 262] width 702 height 23
checkbox input "true"
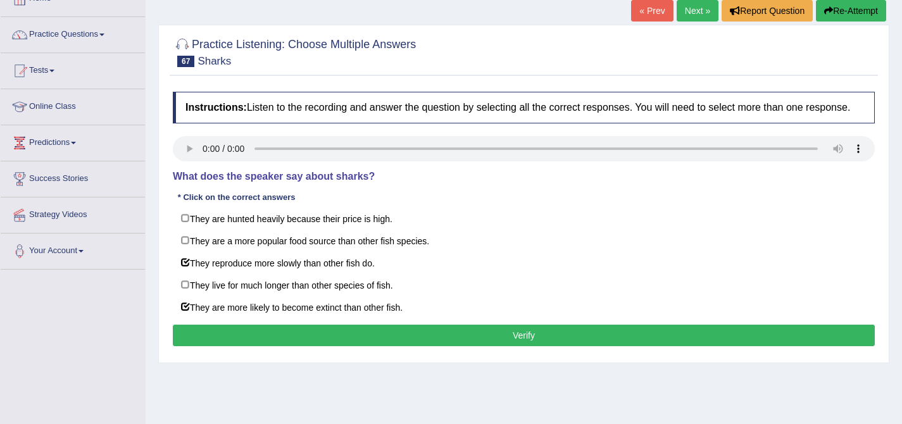
click at [313, 340] on button "Verify" at bounding box center [524, 336] width 702 height 22
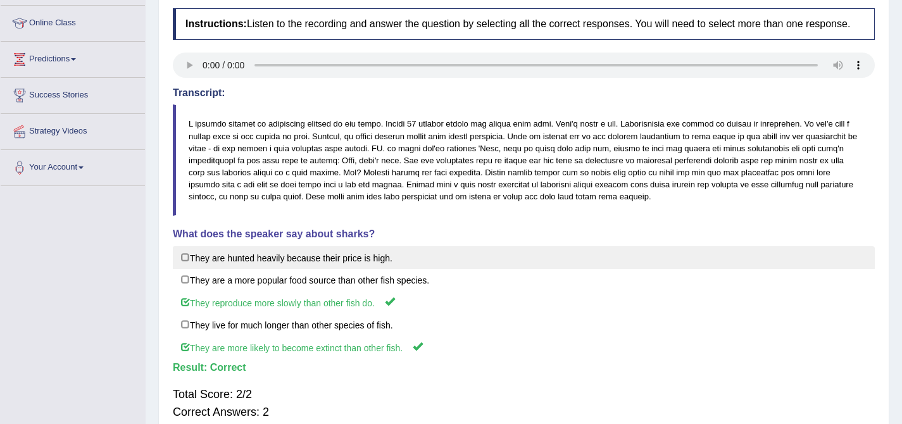
scroll to position [0, 0]
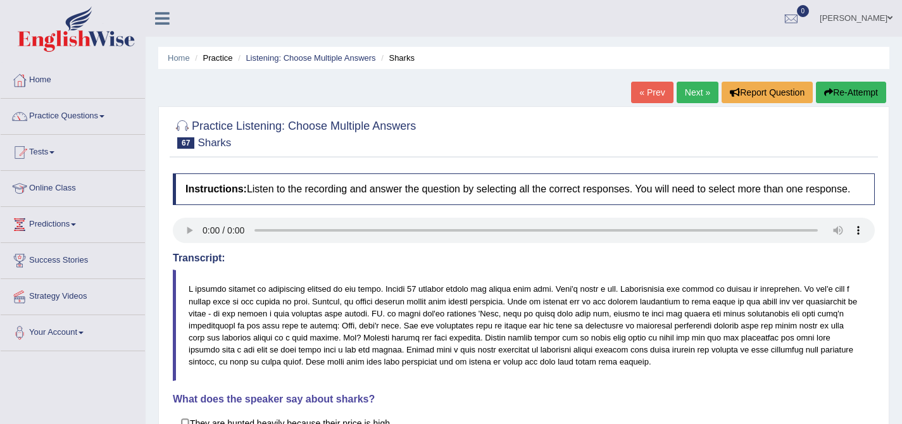
click at [687, 89] on link "Next »" at bounding box center [698, 93] width 42 height 22
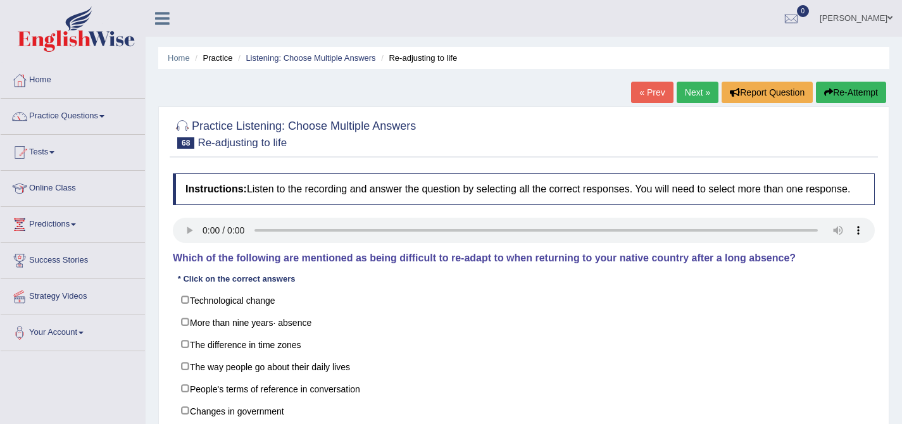
click at [693, 97] on link "Next »" at bounding box center [698, 93] width 42 height 22
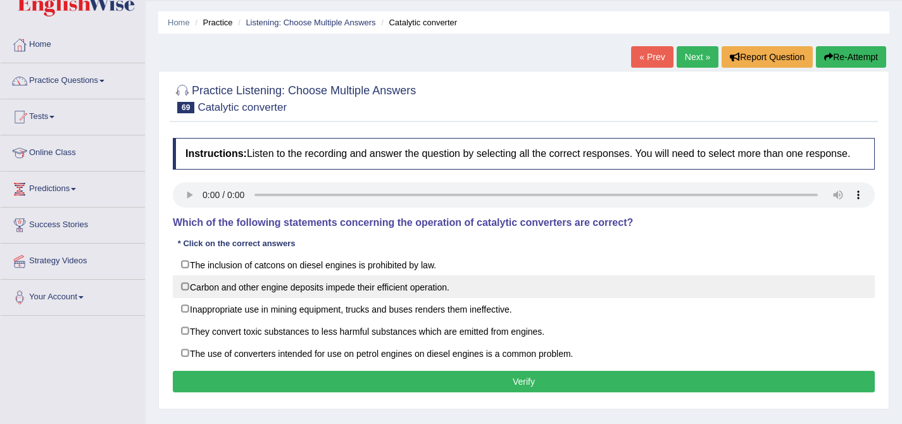
scroll to position [38, 0]
